Goal: Use online tool/utility: Use online tool/utility

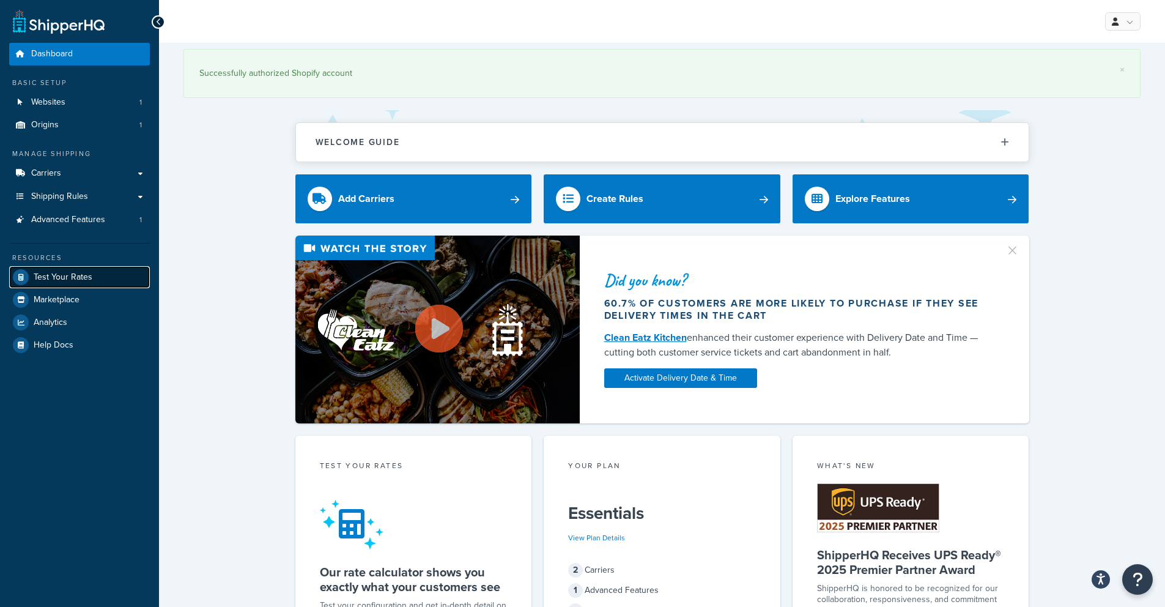
click at [62, 280] on span "Test Your Rates" at bounding box center [63, 277] width 59 height 10
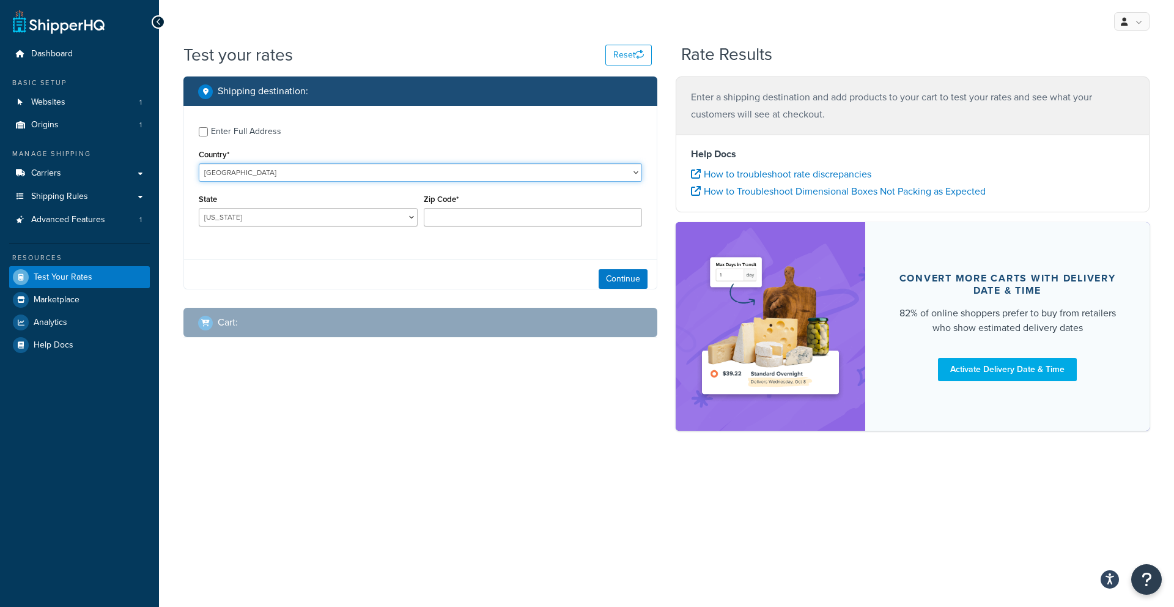
click at [298, 174] on select "[GEOGRAPHIC_DATA] [GEOGRAPHIC_DATA] [GEOGRAPHIC_DATA] [GEOGRAPHIC_DATA] [GEOGRA…" at bounding box center [420, 172] width 443 height 18
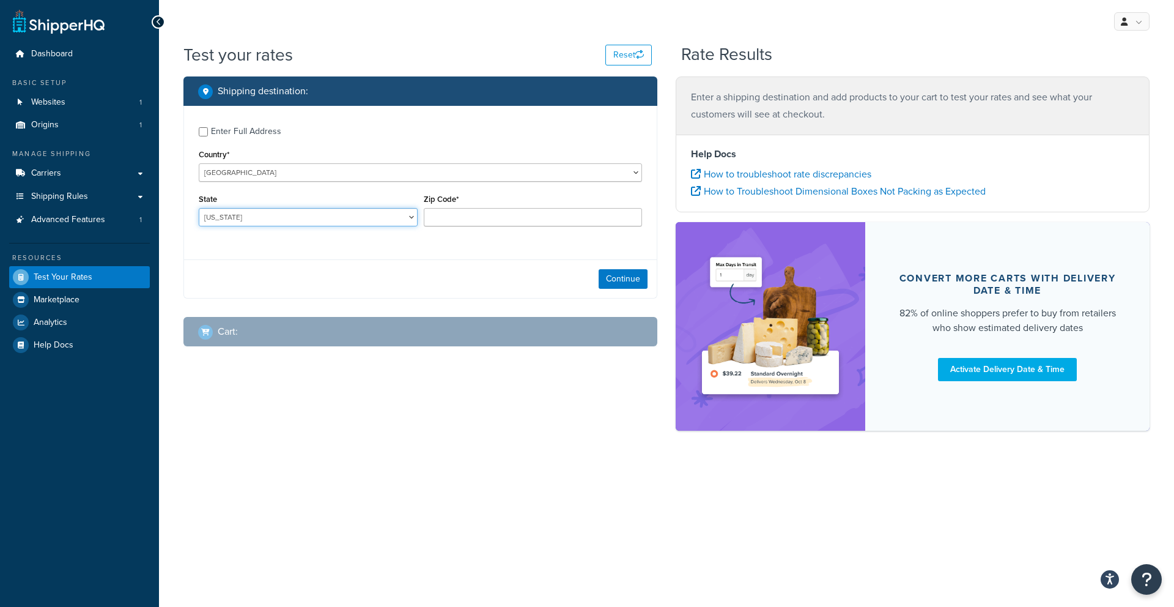
click at [235, 223] on select "[US_STATE] [US_STATE] [US_STATE] [US_STATE] [US_STATE] Armed Forces Americas Ar…" at bounding box center [308, 217] width 219 height 18
click at [284, 223] on select "[US_STATE] [US_STATE] [US_STATE] [US_STATE] [US_STATE] Armed Forces Americas Ar…" at bounding box center [308, 217] width 219 height 18
click at [286, 216] on select "[US_STATE] [US_STATE] [US_STATE] [US_STATE] [US_STATE] Armed Forces Americas Ar…" at bounding box center [308, 217] width 219 height 18
select select "CA"
click at [454, 217] on input "Zip Code*" at bounding box center [533, 217] width 219 height 18
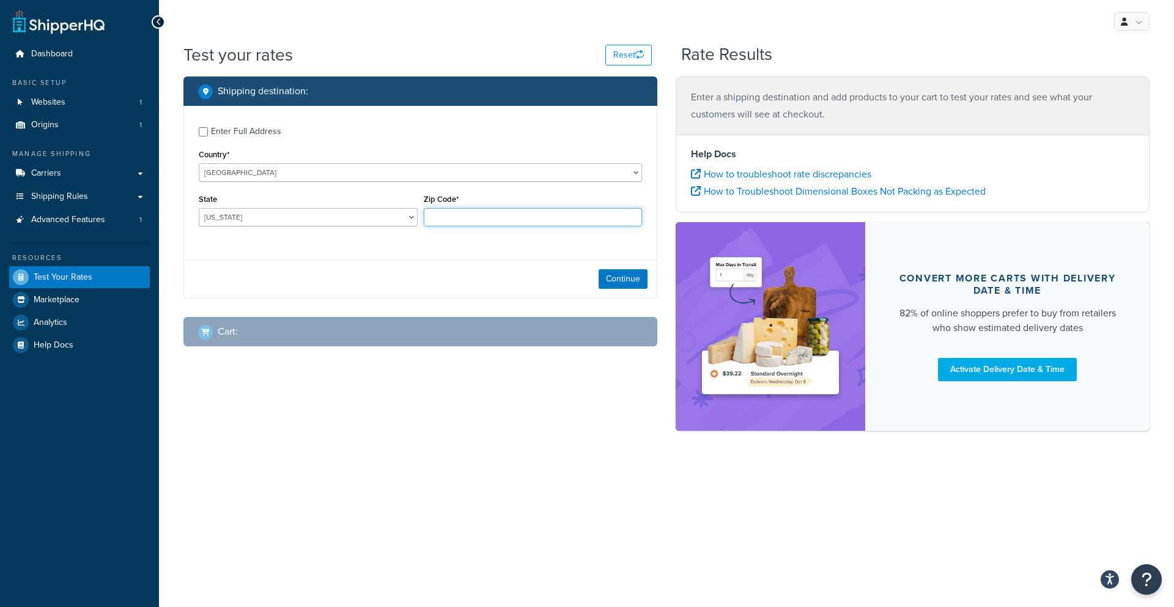
type input "92705"
click at [611, 279] on button "Continue" at bounding box center [623, 279] width 49 height 20
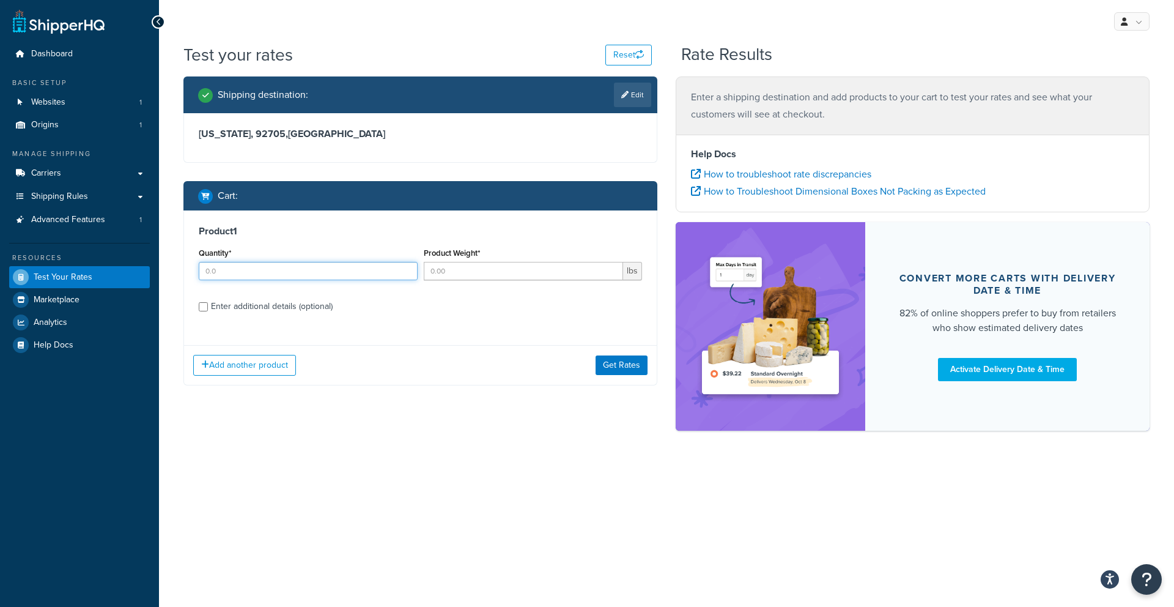
click at [317, 272] on input "Quantity*" at bounding box center [308, 271] width 219 height 18
click at [265, 307] on div "Product 1 Quantity* Product Weight* lbs Enter additional details (optional)" at bounding box center [420, 272] width 473 height 125
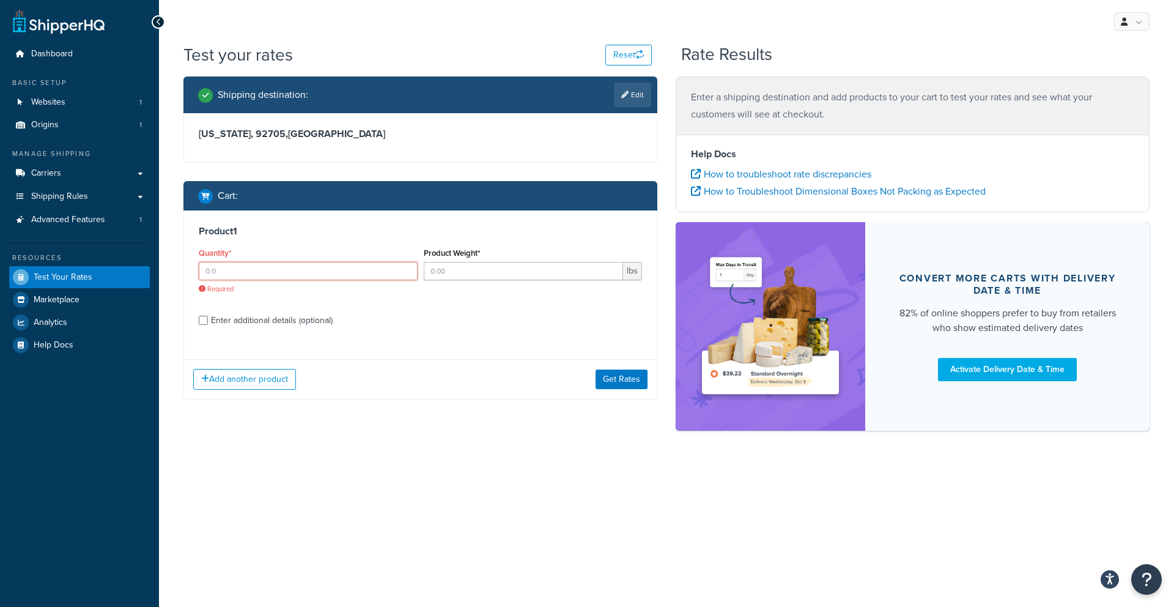
click at [258, 270] on input "Quantity*" at bounding box center [308, 271] width 219 height 18
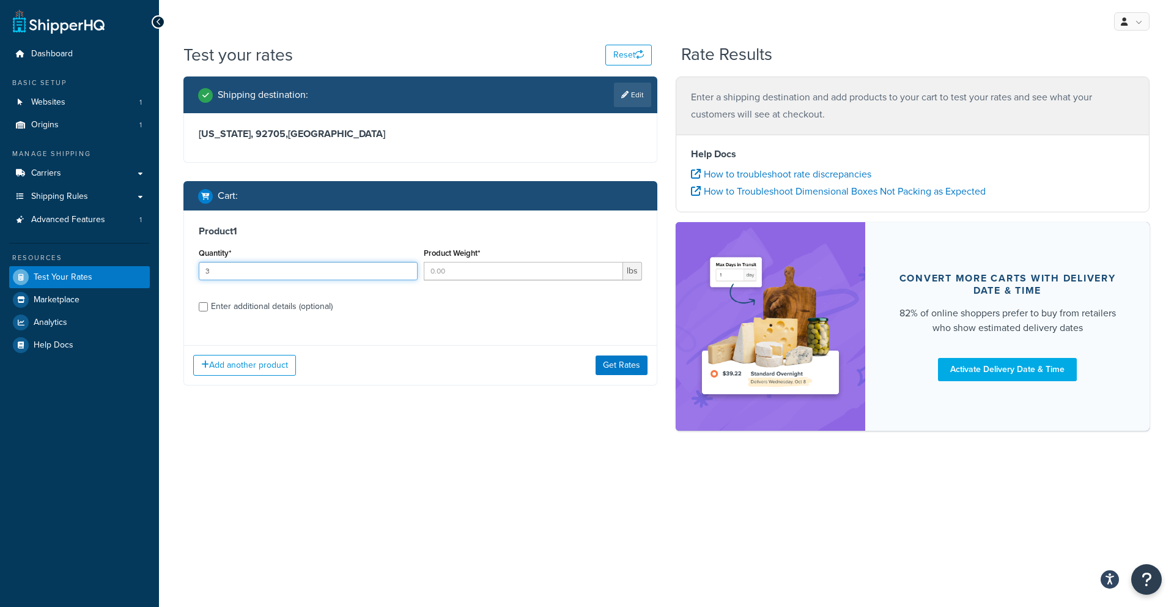
type input "3"
click at [485, 266] on input "Product Weight*" at bounding box center [524, 271] width 200 height 18
type input "110"
click at [306, 298] on label "Enter additional details (optional)" at bounding box center [426, 305] width 431 height 20
click at [208, 302] on input "Enter additional details (optional)" at bounding box center [203, 306] width 9 height 9
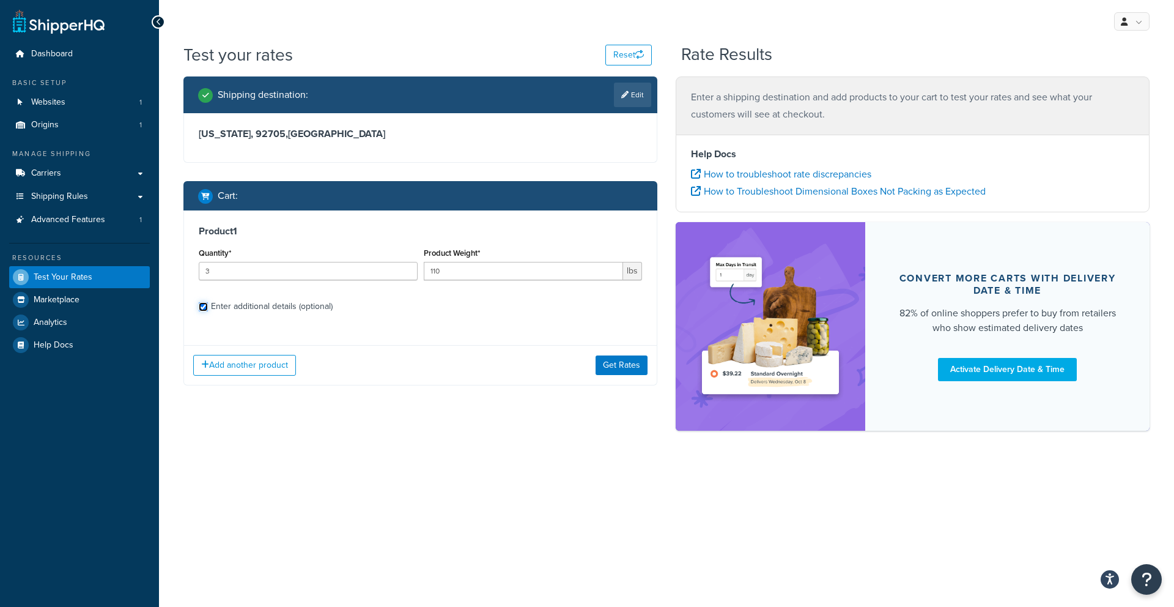
checkbox input "true"
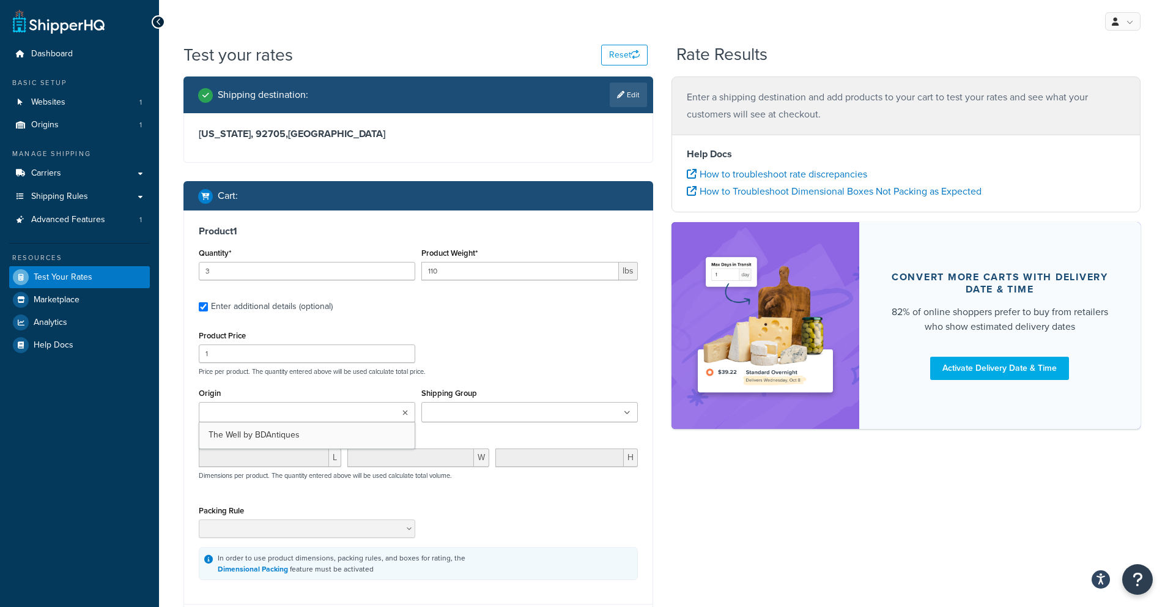
click at [284, 414] on input "Origin" at bounding box center [256, 412] width 108 height 13
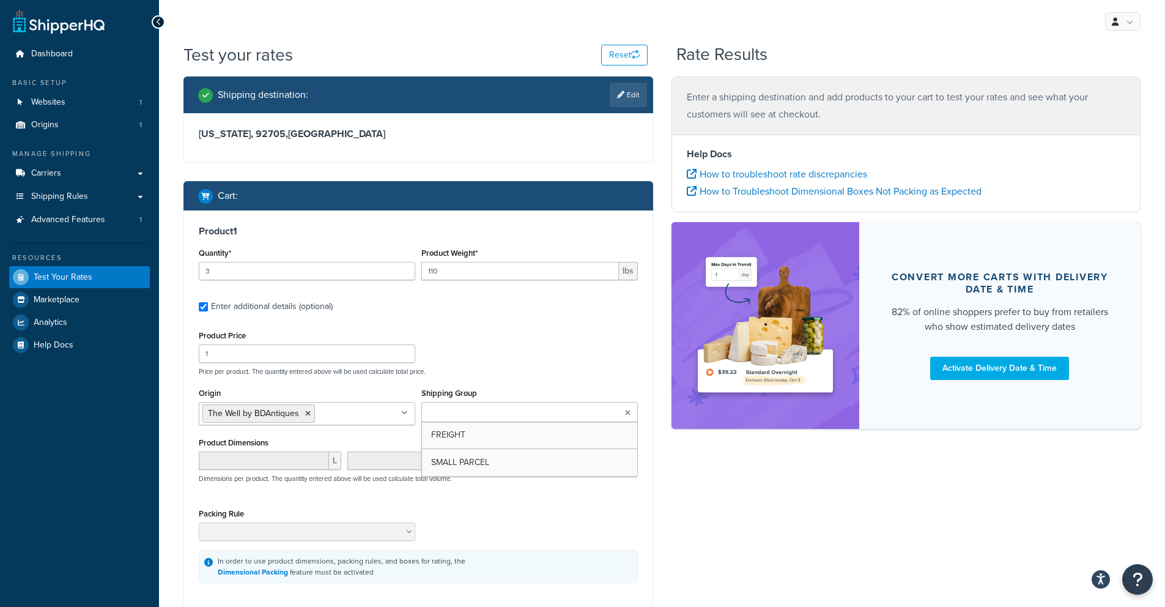
click at [500, 421] on ul at bounding box center [529, 412] width 217 height 20
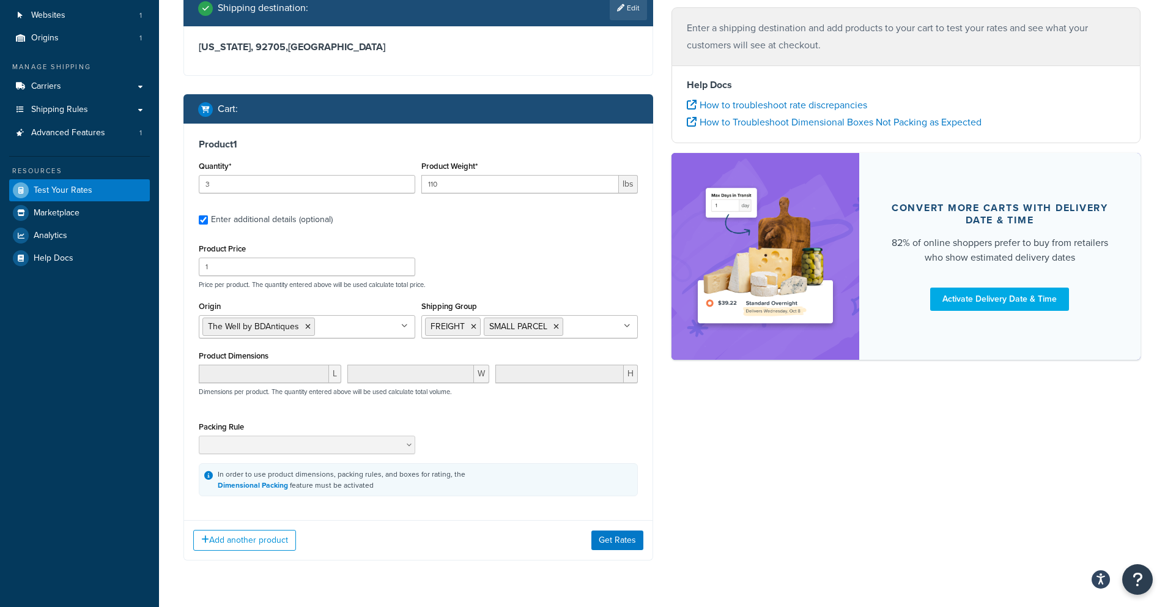
scroll to position [121, 0]
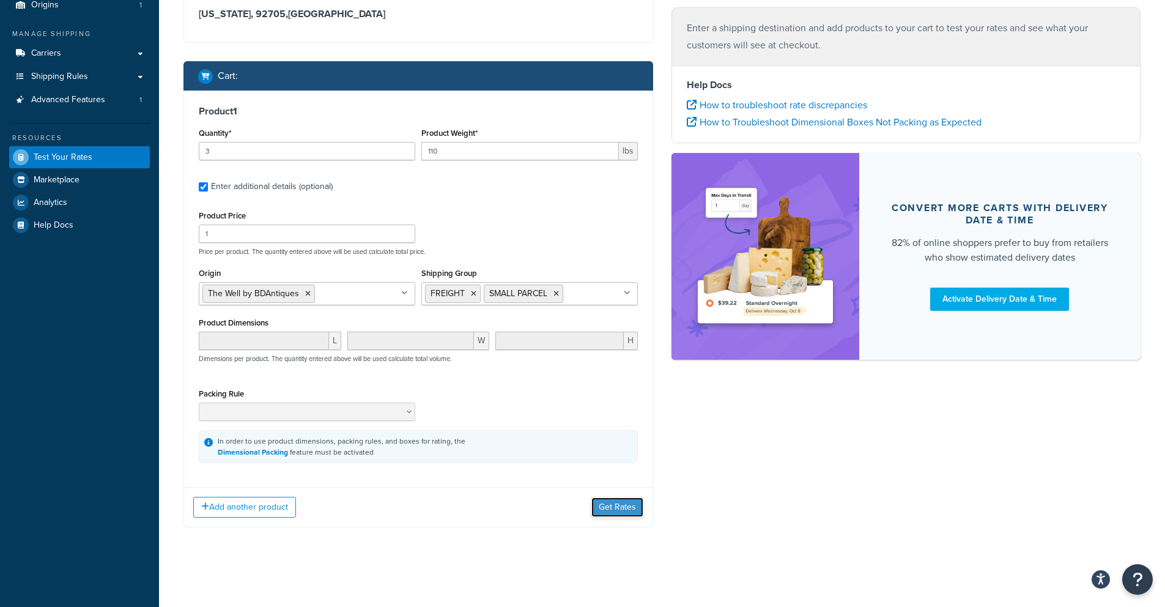
click at [614, 505] on button "Get Rates" at bounding box center [617, 507] width 52 height 20
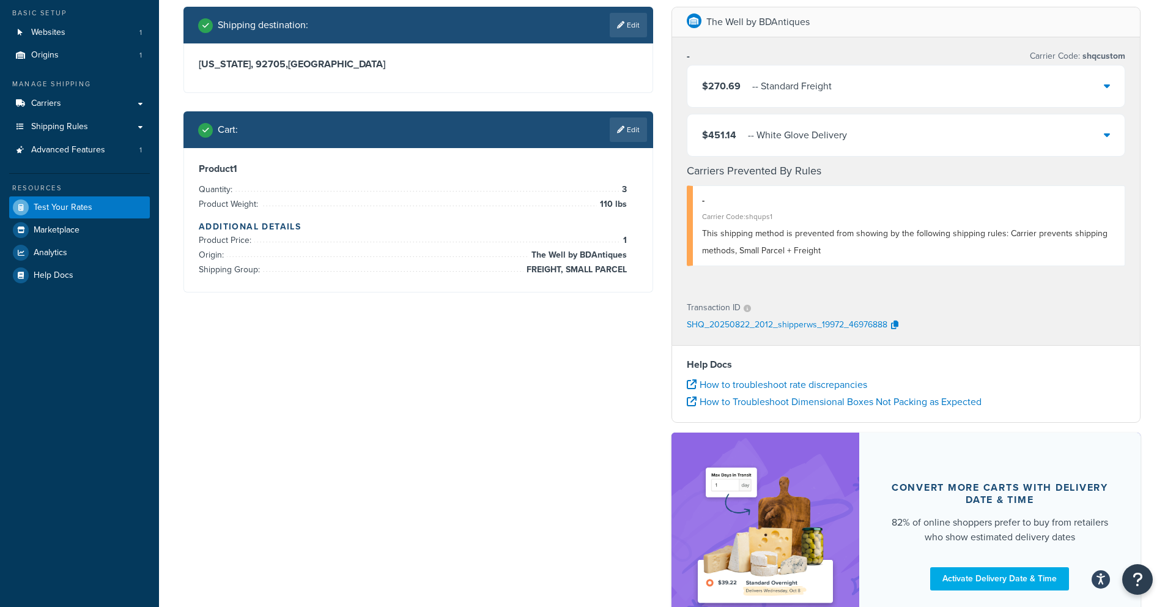
scroll to position [2, 0]
